Goal: Information Seeking & Learning: Learn about a topic

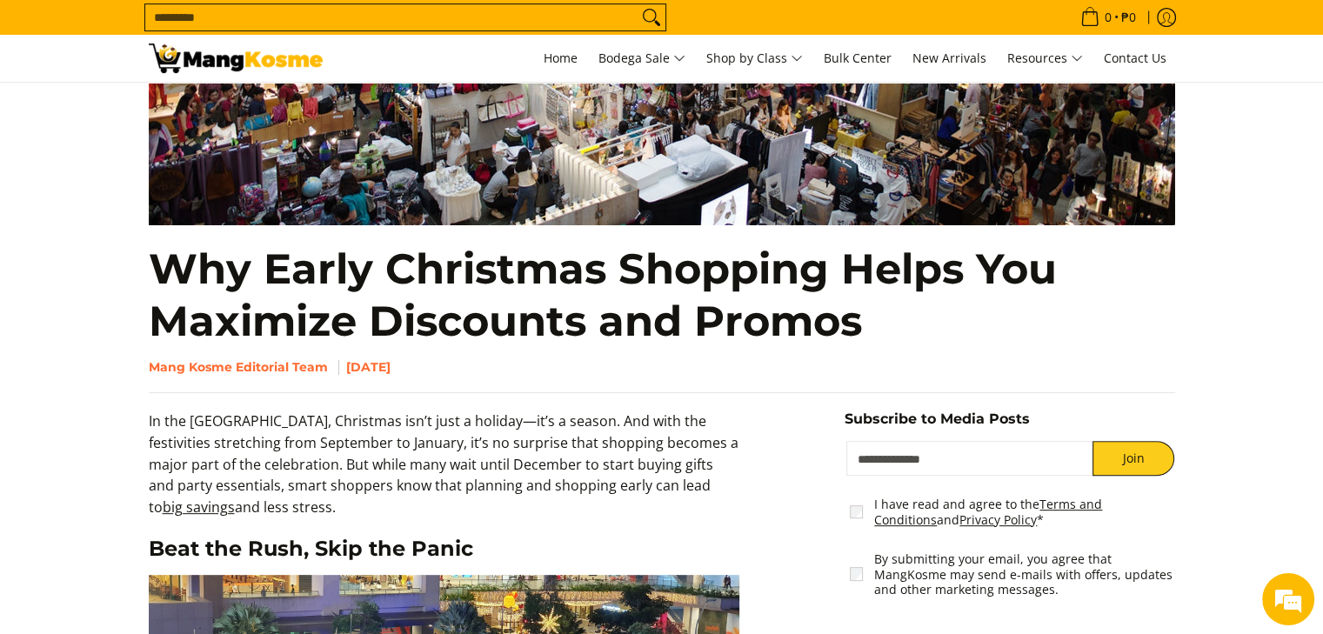
click at [355, 326] on h1 "Why Early Christmas Shopping Helps You Maximize Discounts and Promos" at bounding box center [662, 295] width 1026 height 104
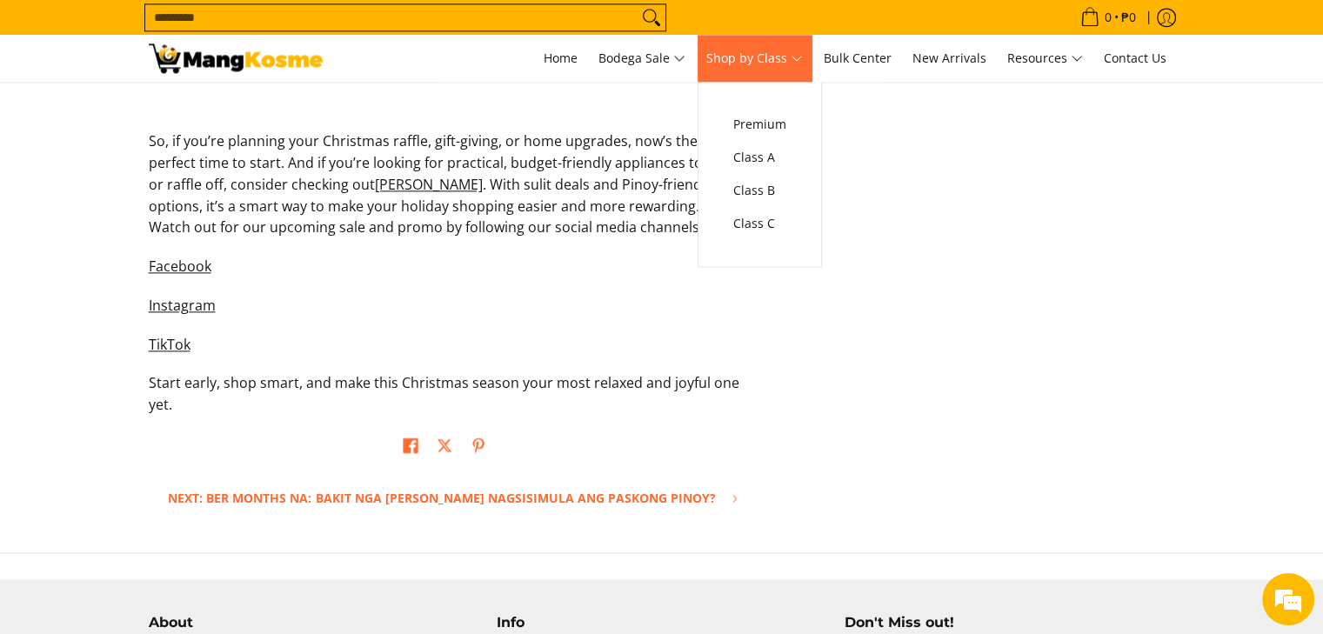
scroll to position [2236, 0]
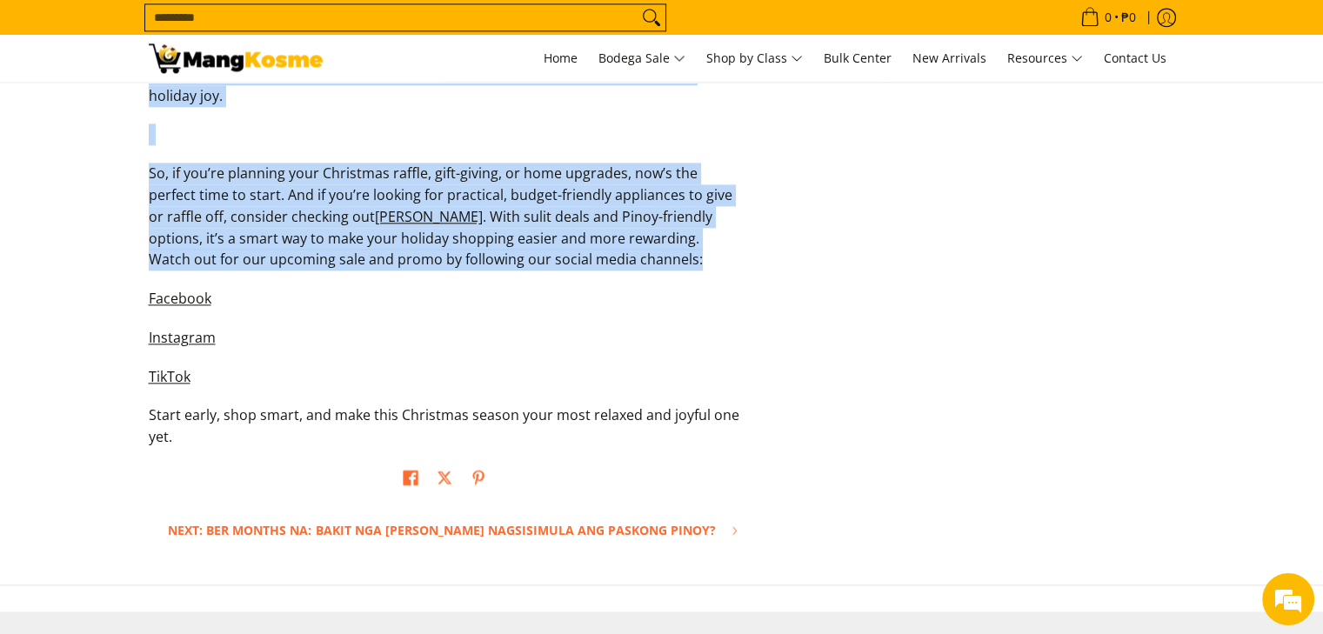
drag, startPoint x: 148, startPoint y: 267, endPoint x: 649, endPoint y: 230, distance: 502.4
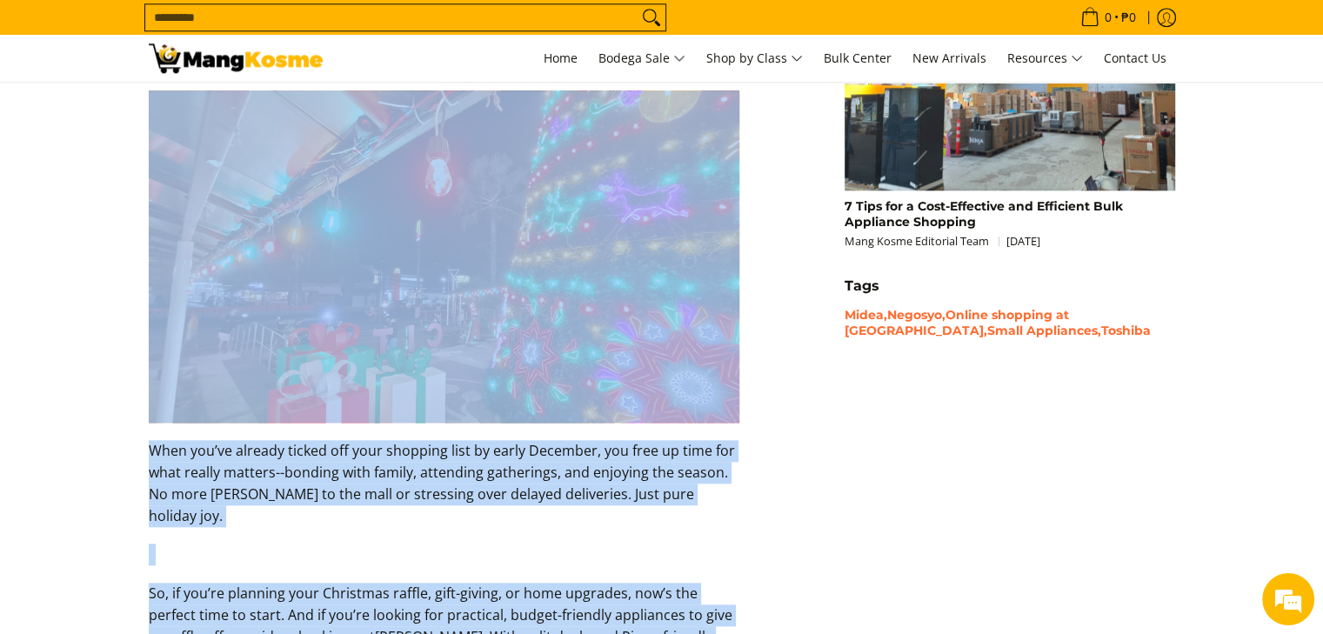
scroll to position [1813, 0]
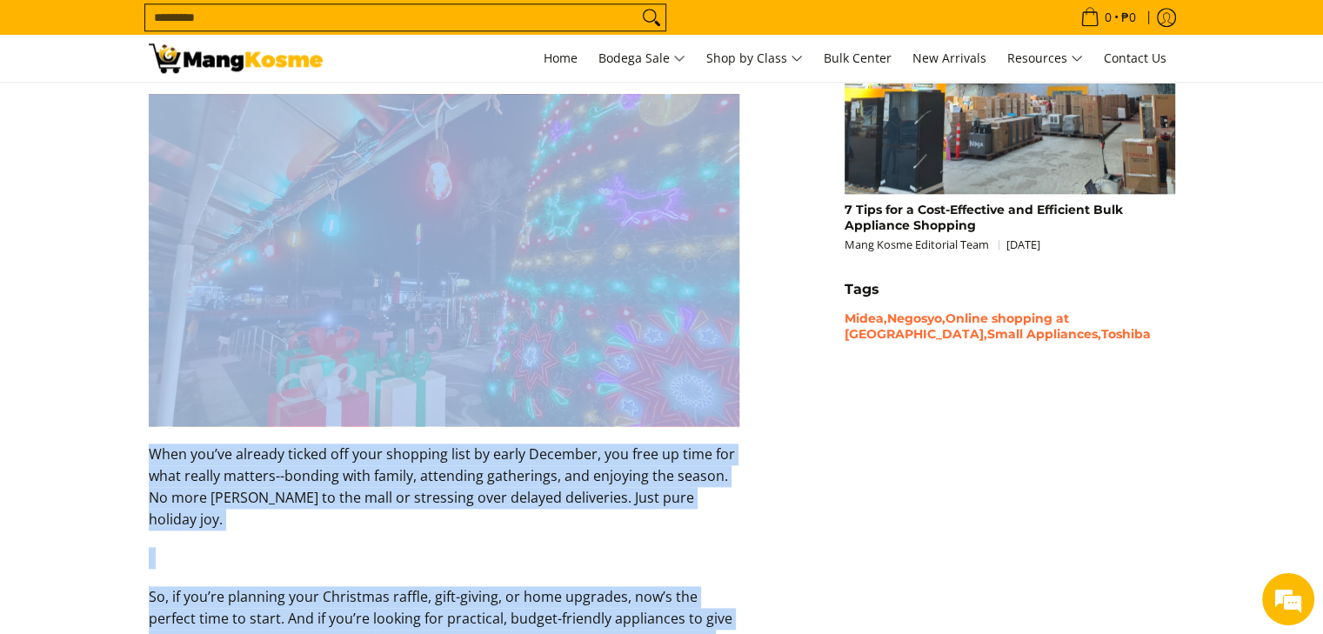
copy div "Lor Ipsum Dolorsita Consecte Adipi Eli Seddoeiu Temporinc utl Etdolo Magn Aliqu…"
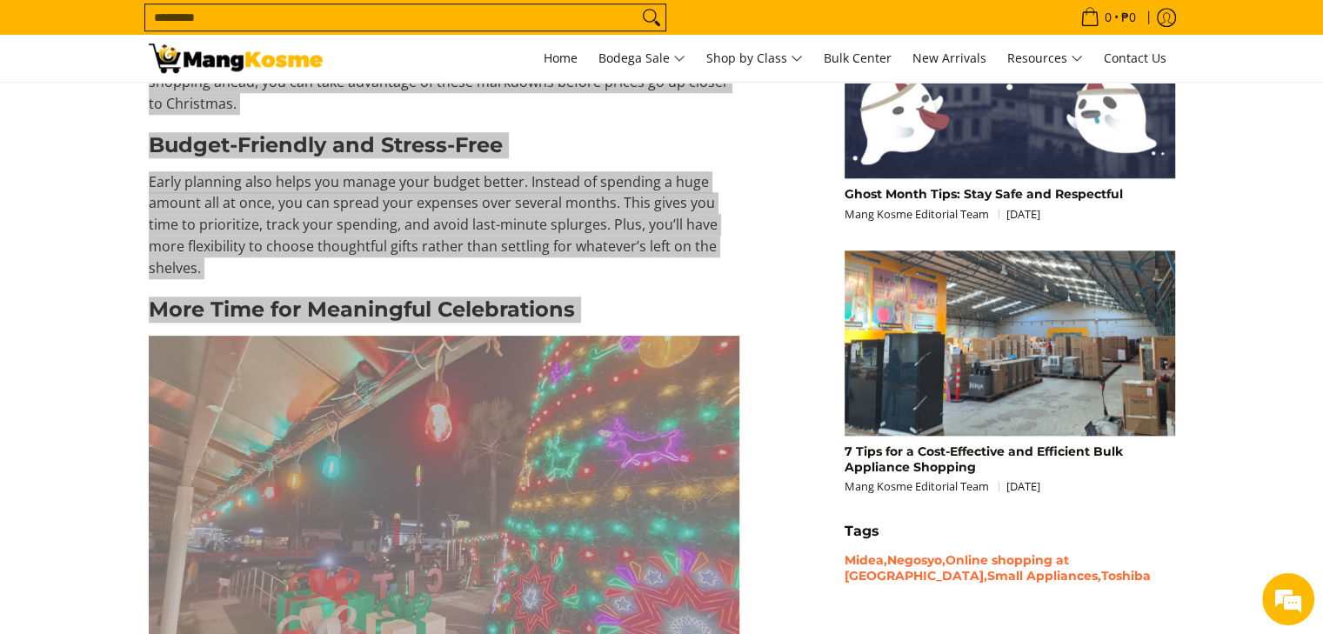
scroll to position [1566, 0]
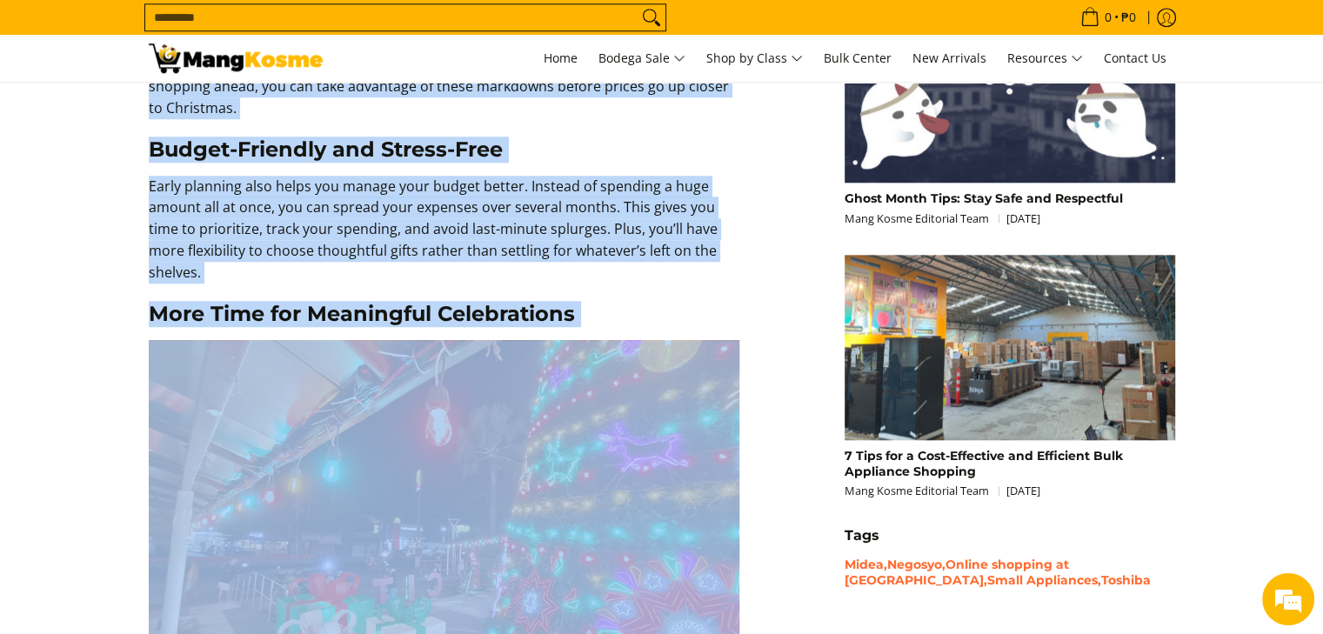
click at [579, 217] on p "Early planning also helps you manage your budget better. Instead of spending a …" at bounding box center [444, 238] width 591 height 125
